Goal: Task Accomplishment & Management: Manage account settings

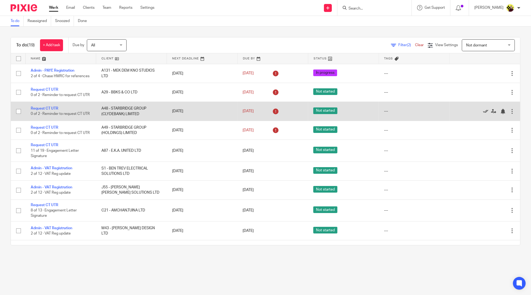
click at [483, 114] on icon at bounding box center [485, 111] width 5 height 5
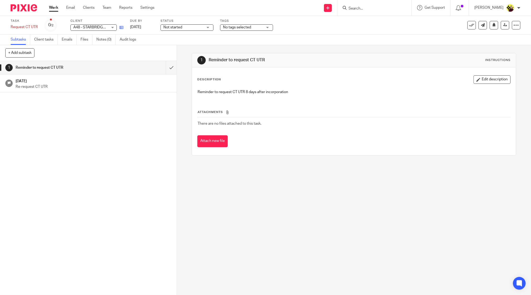
click at [122, 25] on link at bounding box center [120, 27] width 7 height 5
click at [468, 28] on button at bounding box center [472, 25] width 8 height 8
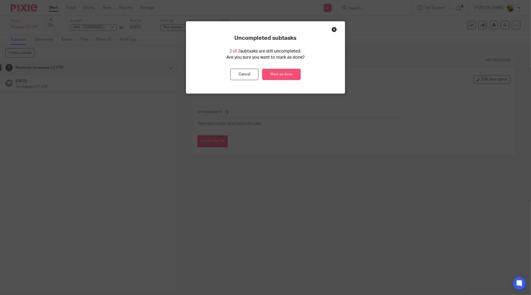
click at [288, 72] on link "Mark as done" at bounding box center [281, 74] width 38 height 11
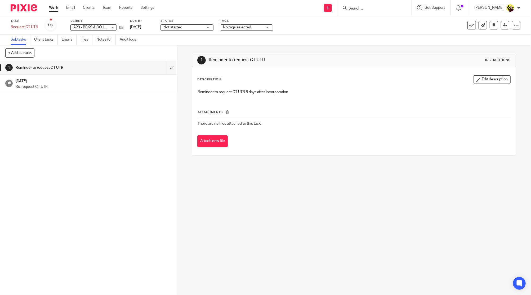
click at [457, 27] on div "See template in use Advanced task editor Copy task Make recurring Delete" at bounding box center [478, 25] width 85 height 8
click at [469, 24] on icon at bounding box center [471, 25] width 5 height 5
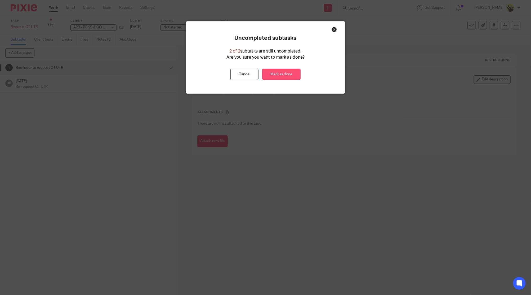
click at [281, 77] on link "Mark as done" at bounding box center [281, 74] width 38 height 11
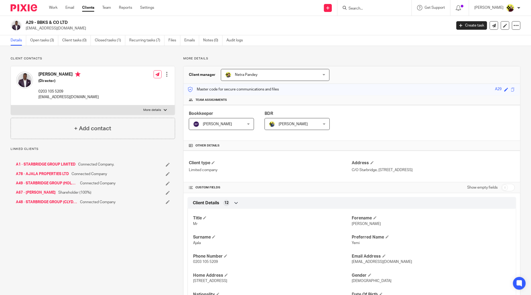
click at [38, 24] on h2 "A29 - BBKS & CO LTD" at bounding box center [195, 23] width 338 height 6
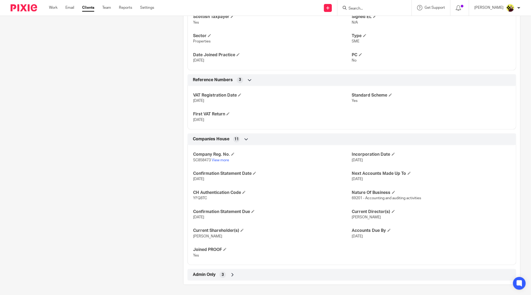
click at [202, 161] on span "SC858473" at bounding box center [202, 160] width 18 height 4
copy p "SC858473"
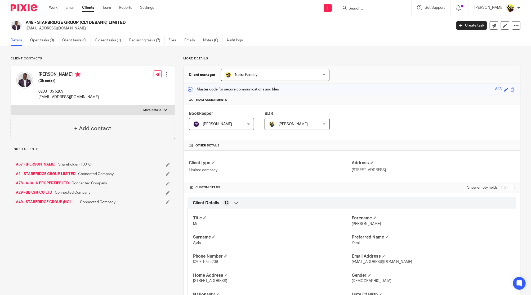
click at [38, 19] on div "A48 - STARBRIDGE GROUP (CLYDEBANK) LIMITED [EMAIL_ADDRESS][DOMAIN_NAME] Create …" at bounding box center [265, 25] width 531 height 19
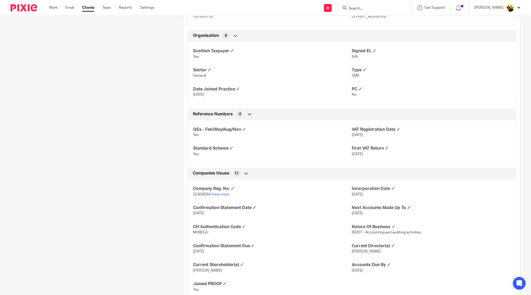
scroll to position [337, 0]
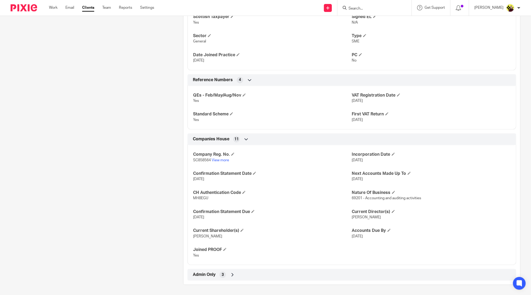
click at [189, 158] on div "Company Reg. No. SC858564 View more Incorporation Date [DATE] Confirmation Stat…" at bounding box center [352, 203] width 329 height 124
copy p "SC858564"
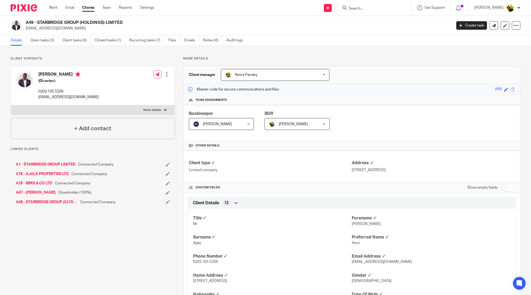
click at [37, 24] on div "A49 - STARBRIDGE GROUP (HOLDINGS) LIMITED [EMAIL_ADDRESS][DOMAIN_NAME] Create t…" at bounding box center [265, 25] width 531 height 19
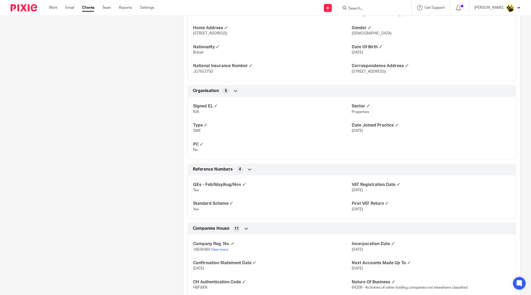
scroll to position [337, 0]
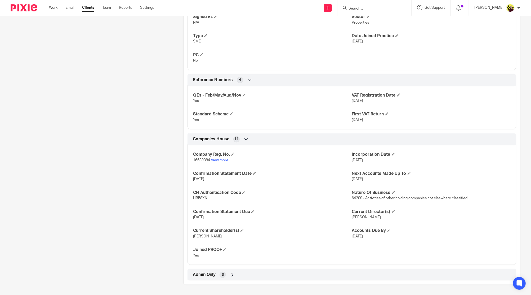
click at [201, 163] on div "Company Reg. No. 16639384 View more Incorporation Date 9 Aug 2025 Confirmation …" at bounding box center [352, 203] width 329 height 124
copy p "16639384"
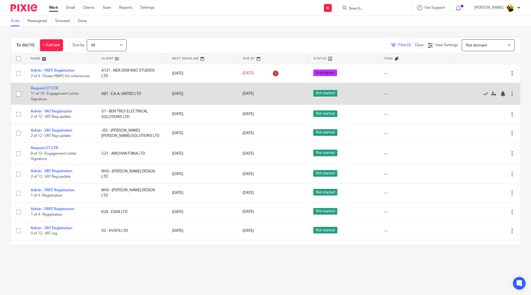
scroll to position [140, 0]
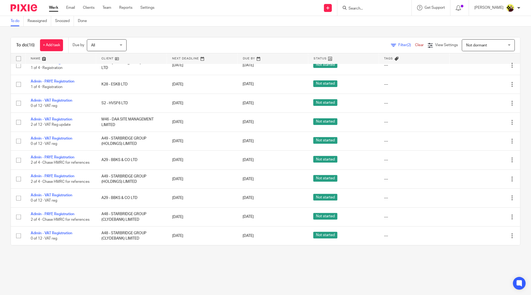
click at [487, 45] on span "Not dormant" at bounding box center [485, 44] width 39 height 11
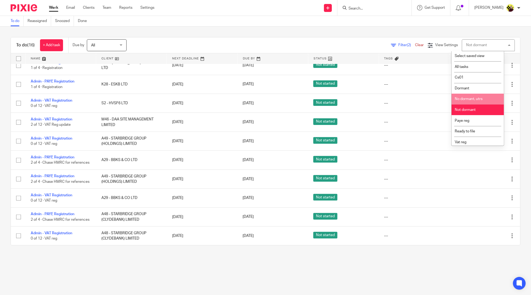
scroll to position [0, 0]
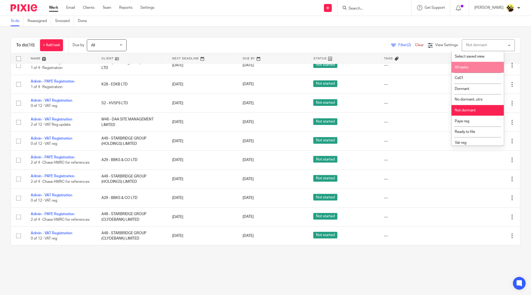
click at [474, 68] on li "All tasks" at bounding box center [478, 67] width 52 height 11
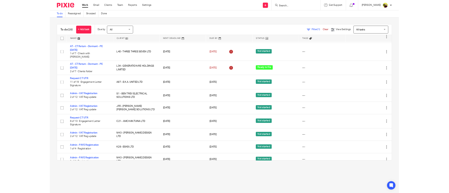
scroll to position [84, 0]
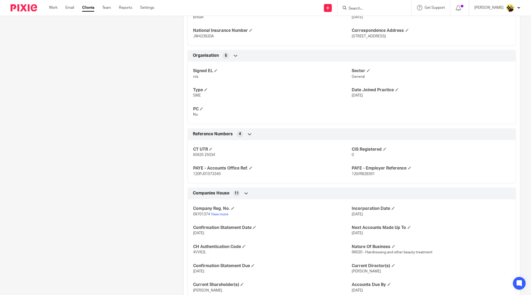
scroll to position [368, 0]
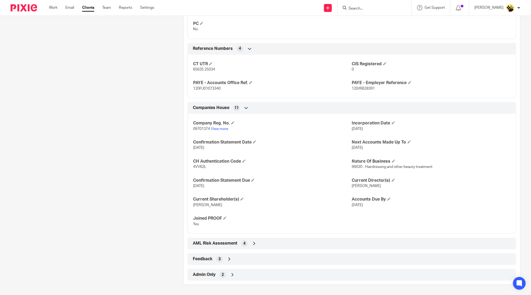
drag, startPoint x: 236, startPoint y: 270, endPoint x: 239, endPoint y: 264, distance: 7.4
click at [236, 270] on div "Admin Only 2" at bounding box center [352, 274] width 321 height 9
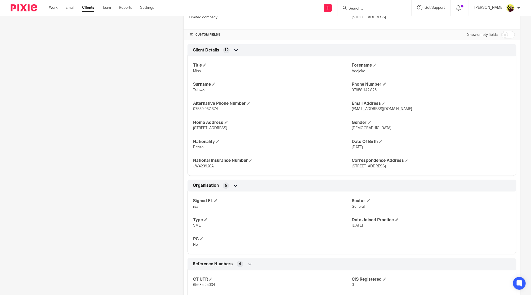
scroll to position [145, 0]
